Goal: Entertainment & Leisure: Consume media (video, audio)

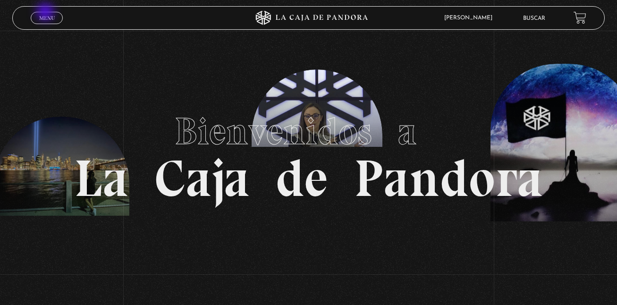
click at [46, 13] on link "Menu Cerrar" at bounding box center [47, 18] width 32 height 12
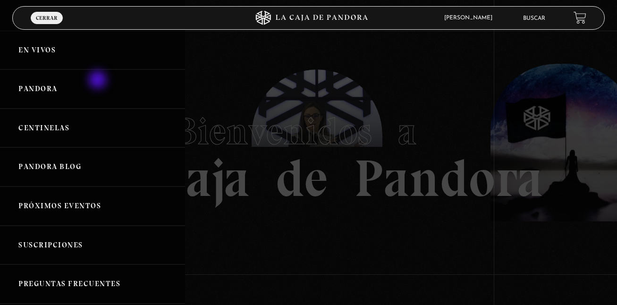
click at [99, 81] on link "Pandora" at bounding box center [92, 88] width 185 height 39
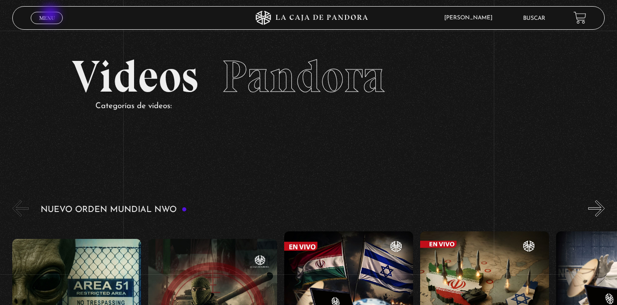
click at [51, 15] on span "Menu" at bounding box center [47, 18] width 16 height 6
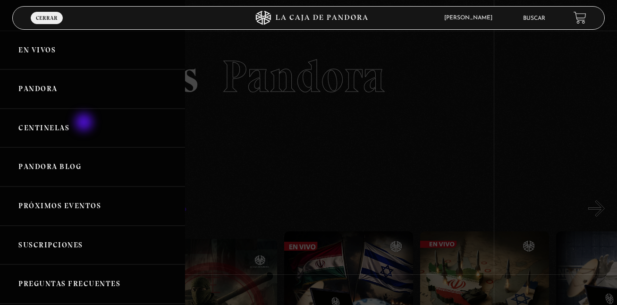
click at [85, 123] on link "Centinelas" at bounding box center [92, 128] width 185 height 39
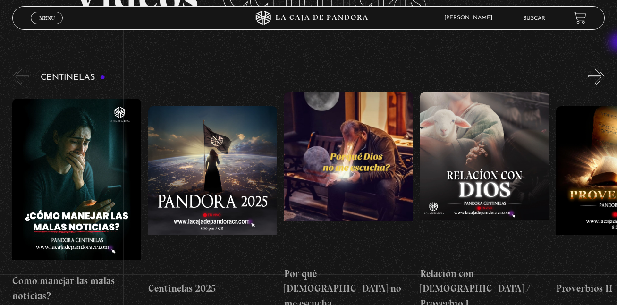
scroll to position [82, 0]
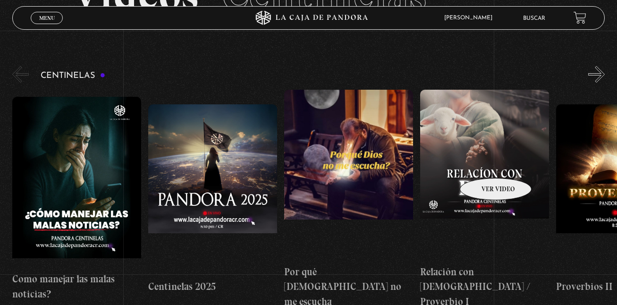
click at [483, 164] on figure at bounding box center [484, 175] width 129 height 170
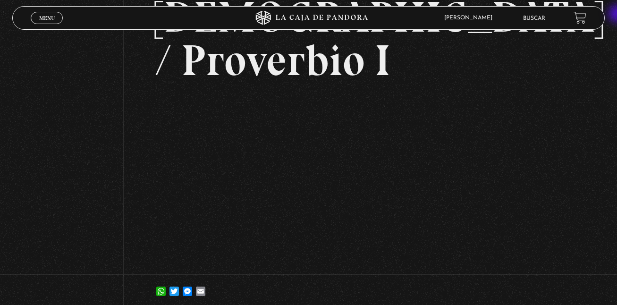
scroll to position [130, 0]
